Goal: Information Seeking & Learning: Compare options

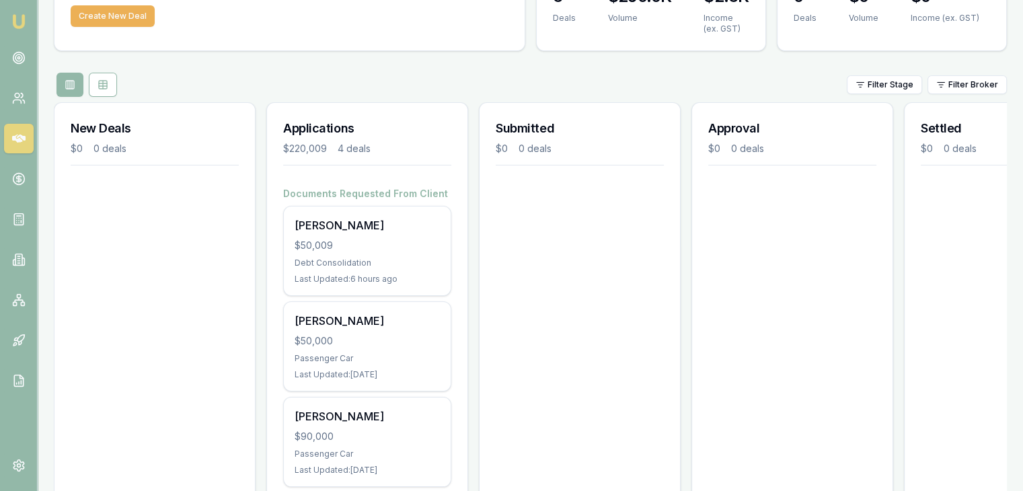
scroll to position [135, 0]
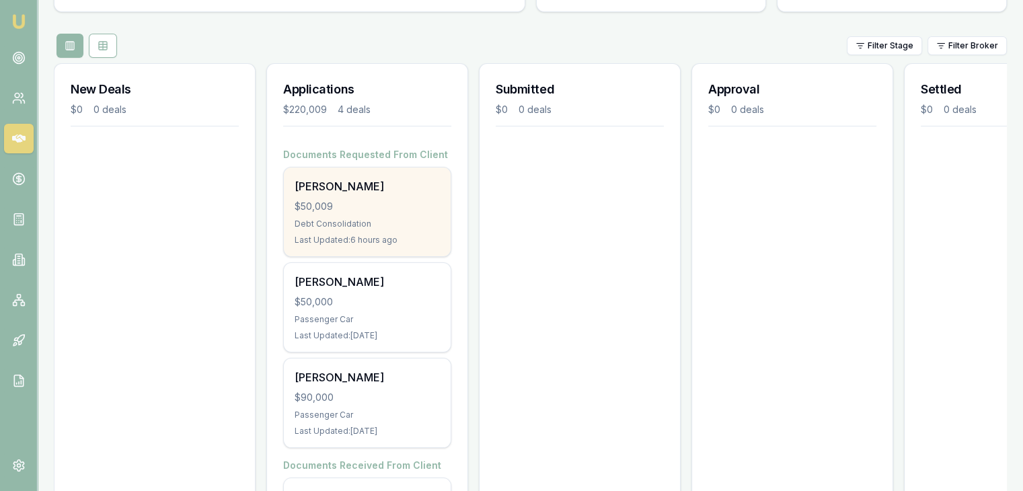
click at [396, 210] on div "$50,009" at bounding box center [367, 206] width 145 height 13
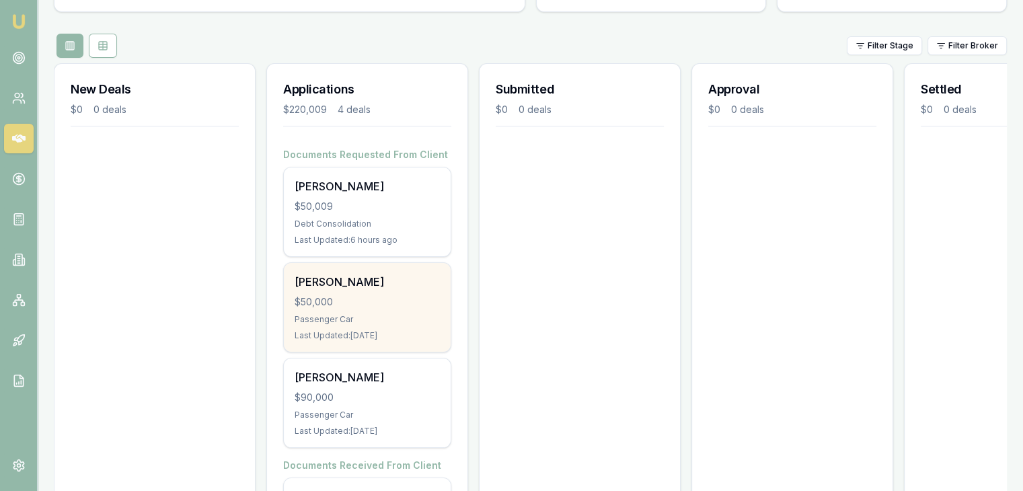
click at [315, 297] on div "$50,000" at bounding box center [367, 301] width 145 height 13
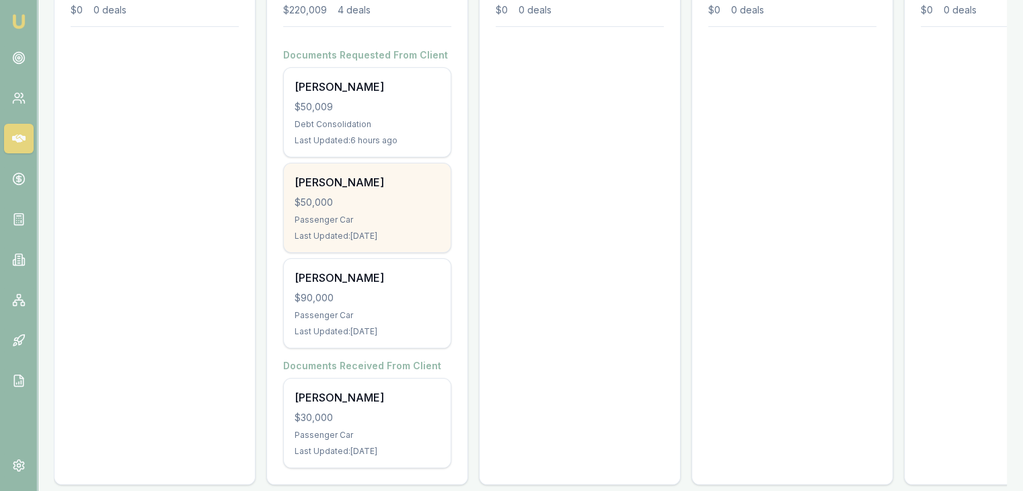
scroll to position [258, 0]
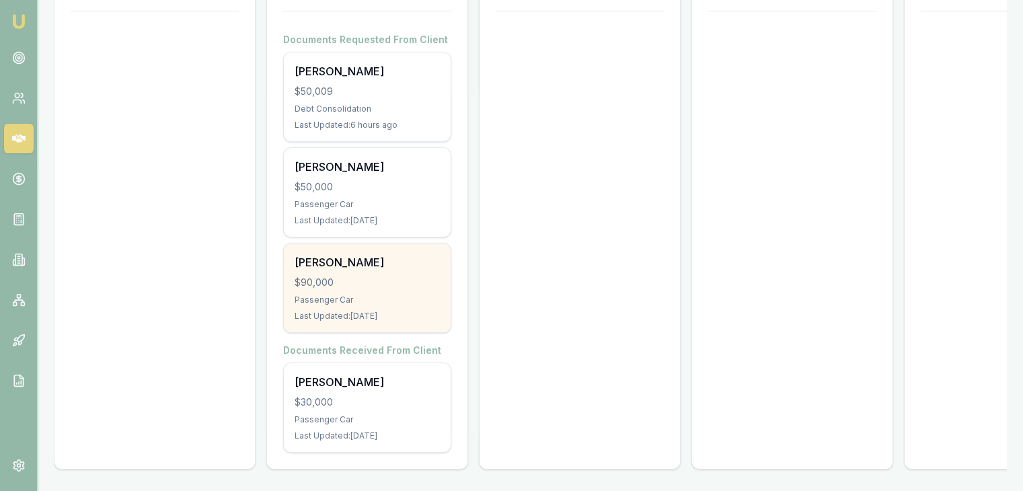
click at [341, 276] on div "$90,000" at bounding box center [367, 282] width 145 height 13
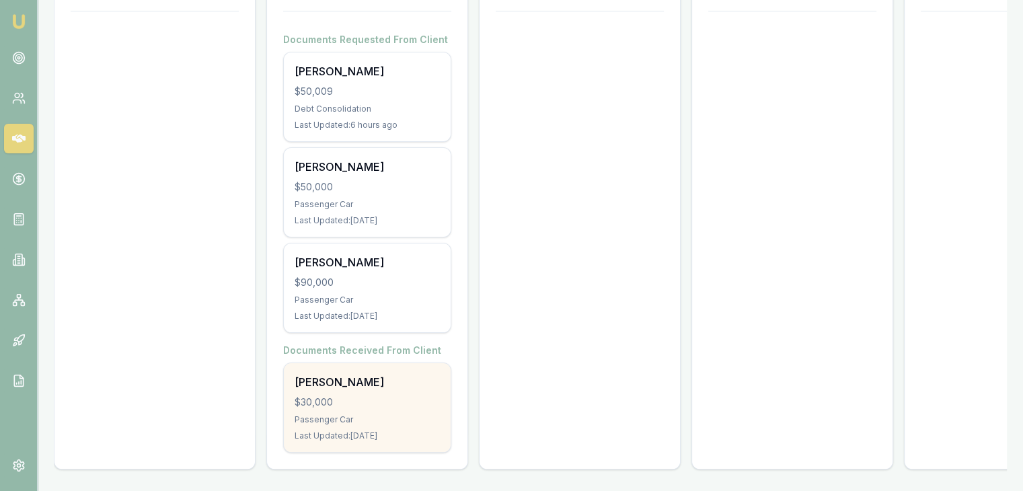
click at [347, 396] on div "$30,000" at bounding box center [367, 402] width 145 height 13
